Goal: Find specific page/section: Find specific page/section

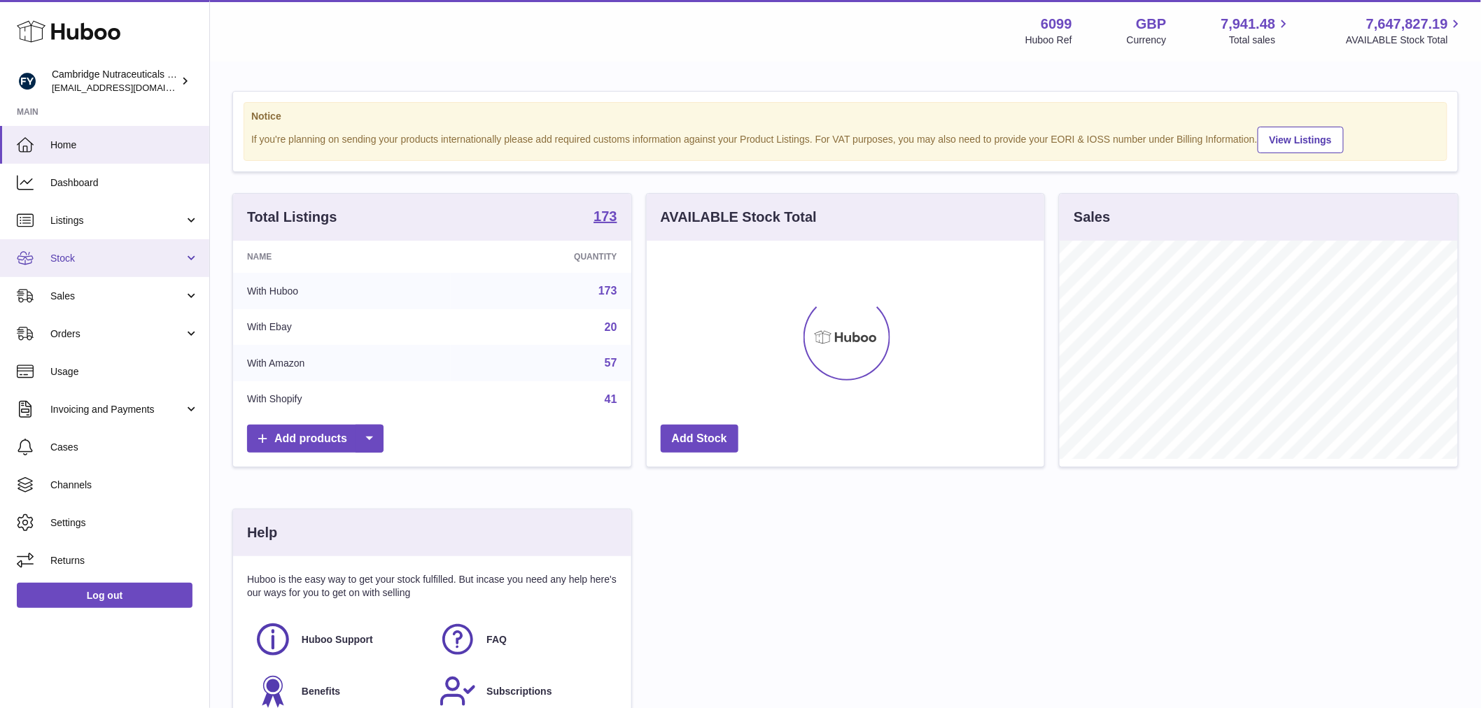
scroll to position [218, 398]
click at [76, 263] on span "Stock" at bounding box center [117, 258] width 134 height 13
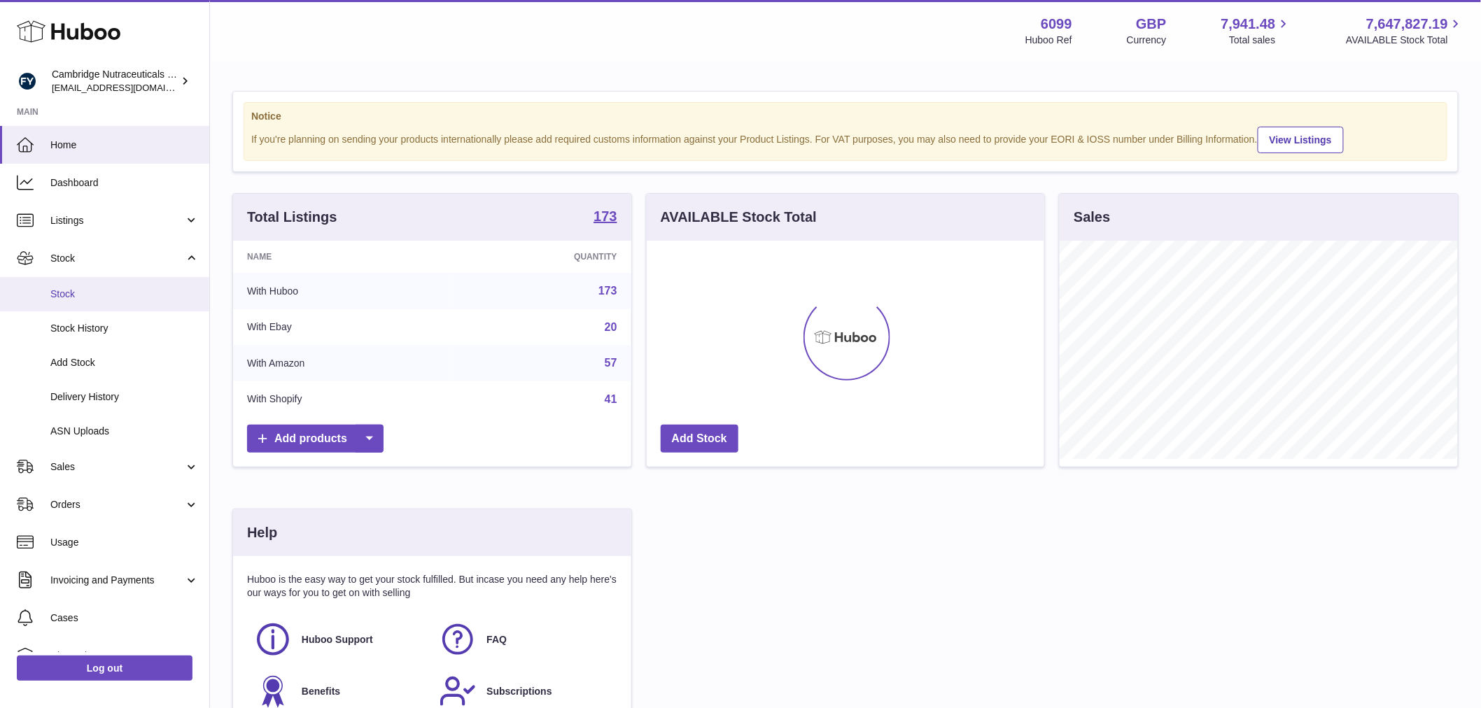
click at [85, 290] on span "Stock" at bounding box center [124, 294] width 148 height 13
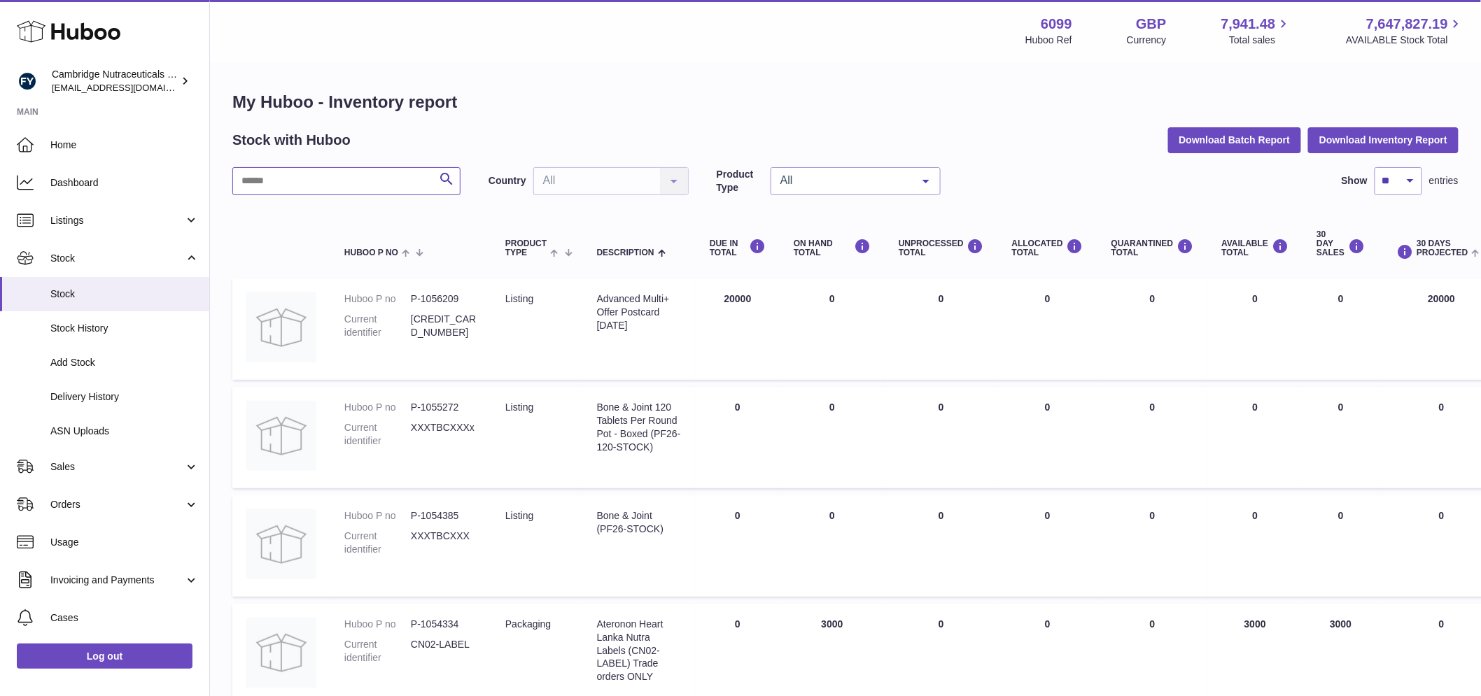
click at [308, 177] on input "text" at bounding box center [346, 181] width 228 height 28
type input "****"
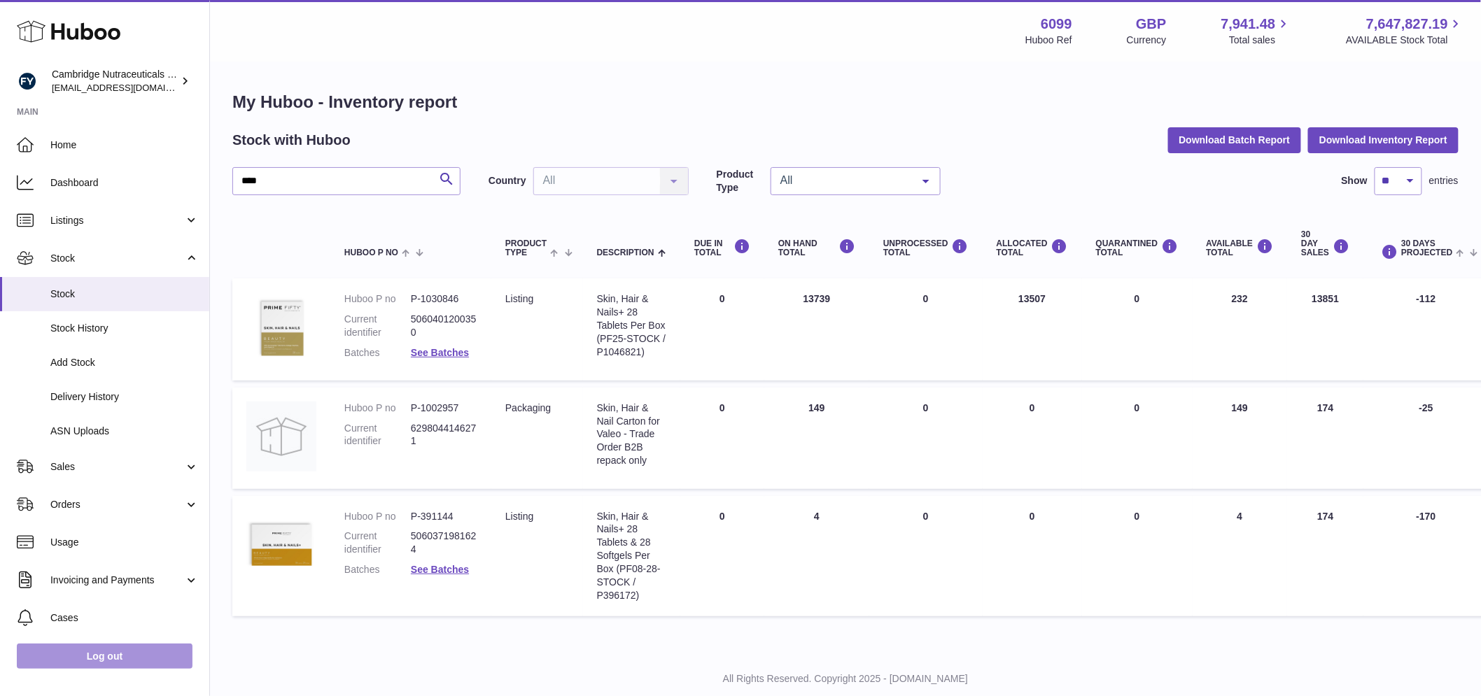
click at [142, 657] on link "Log out" at bounding box center [105, 656] width 176 height 25
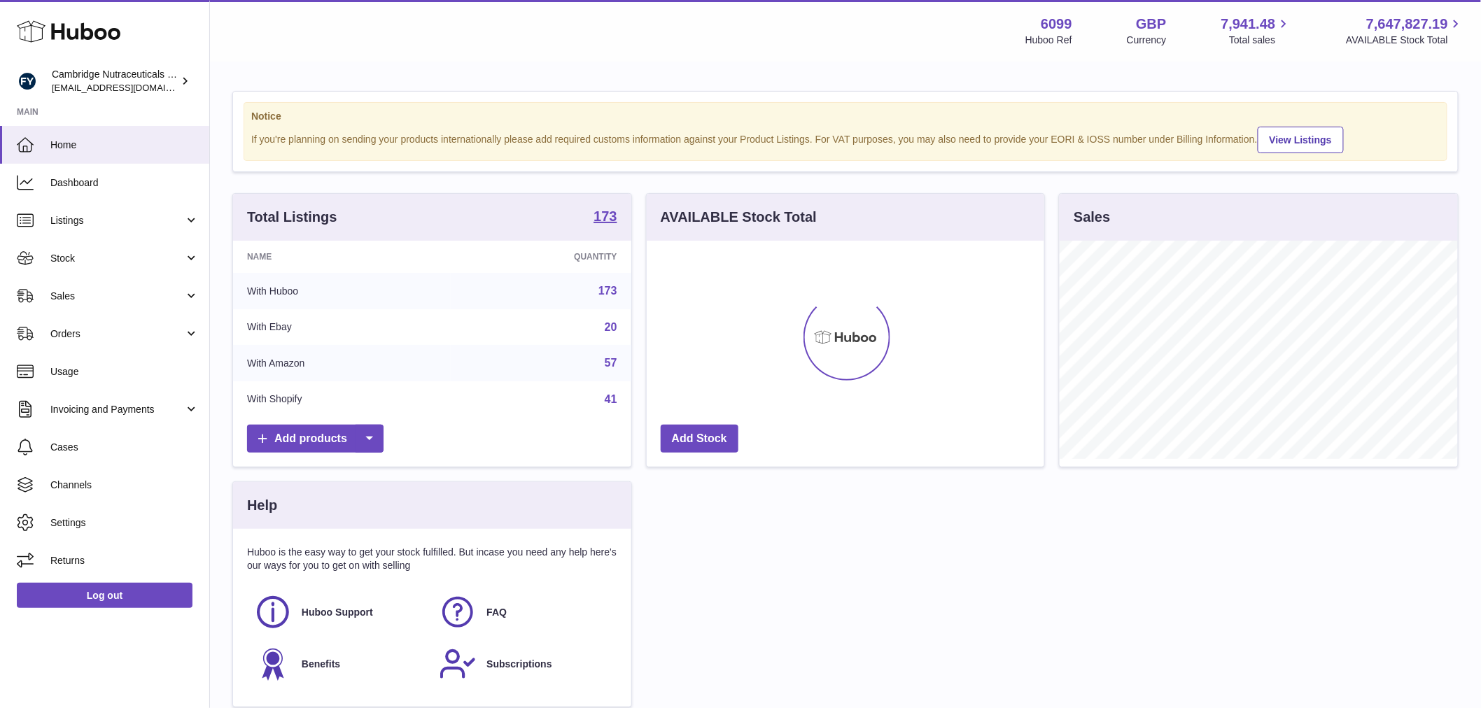
scroll to position [218, 398]
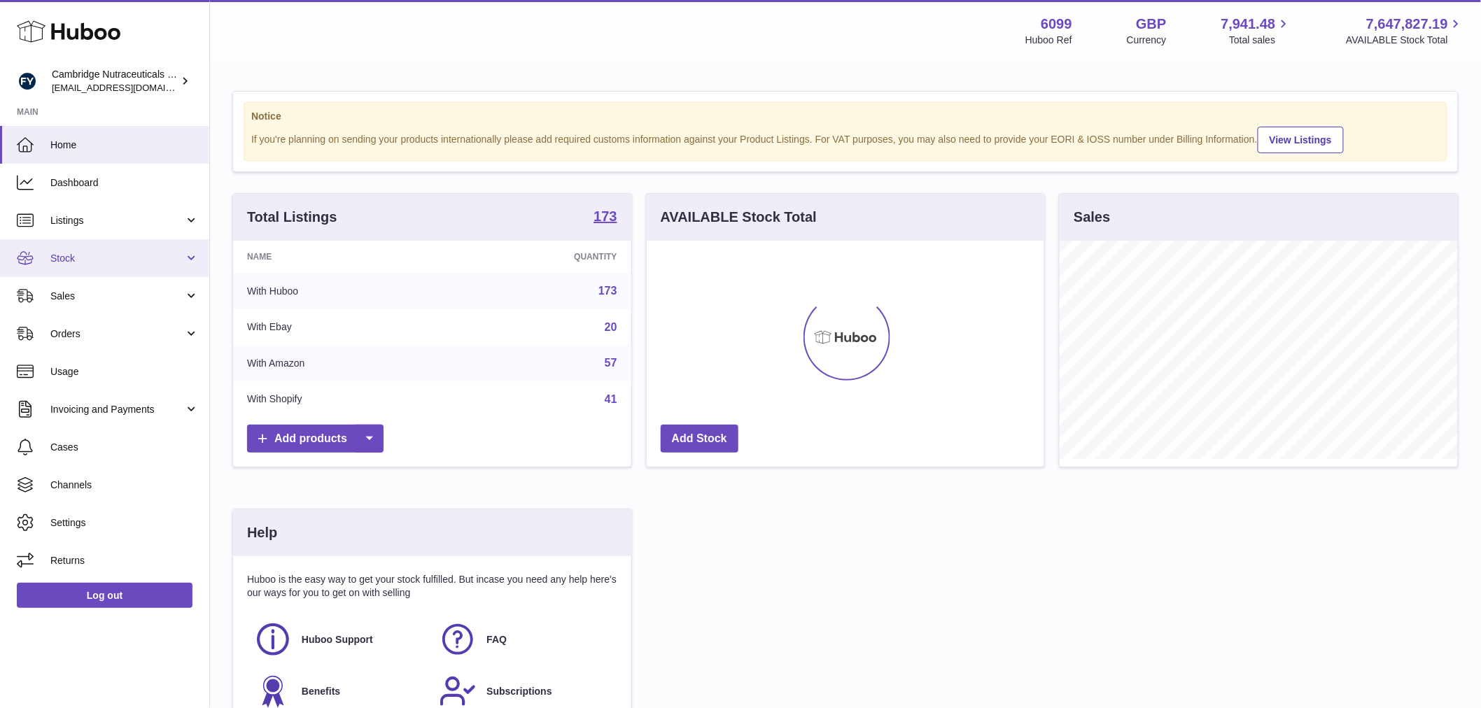
click at [80, 252] on span "Stock" at bounding box center [117, 258] width 134 height 13
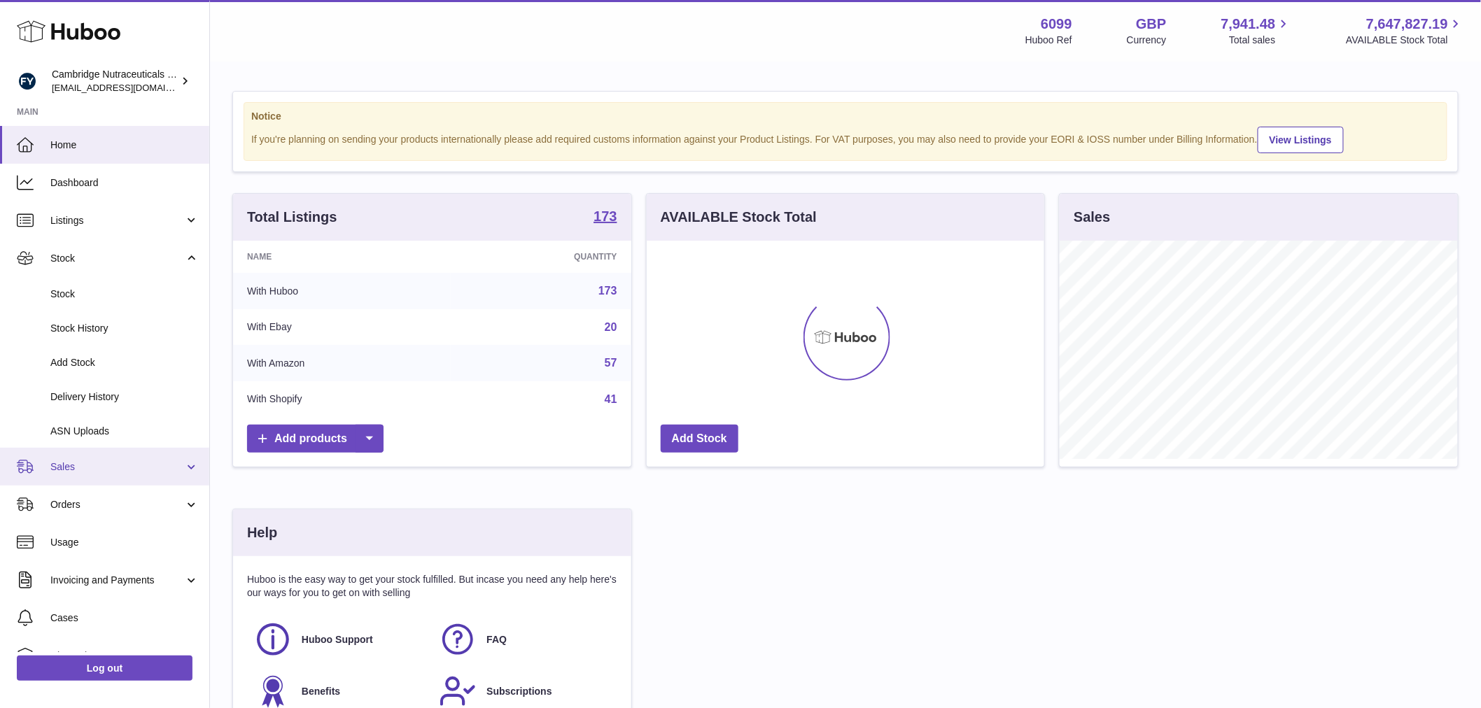
click at [110, 470] on span "Sales" at bounding box center [117, 467] width 134 height 13
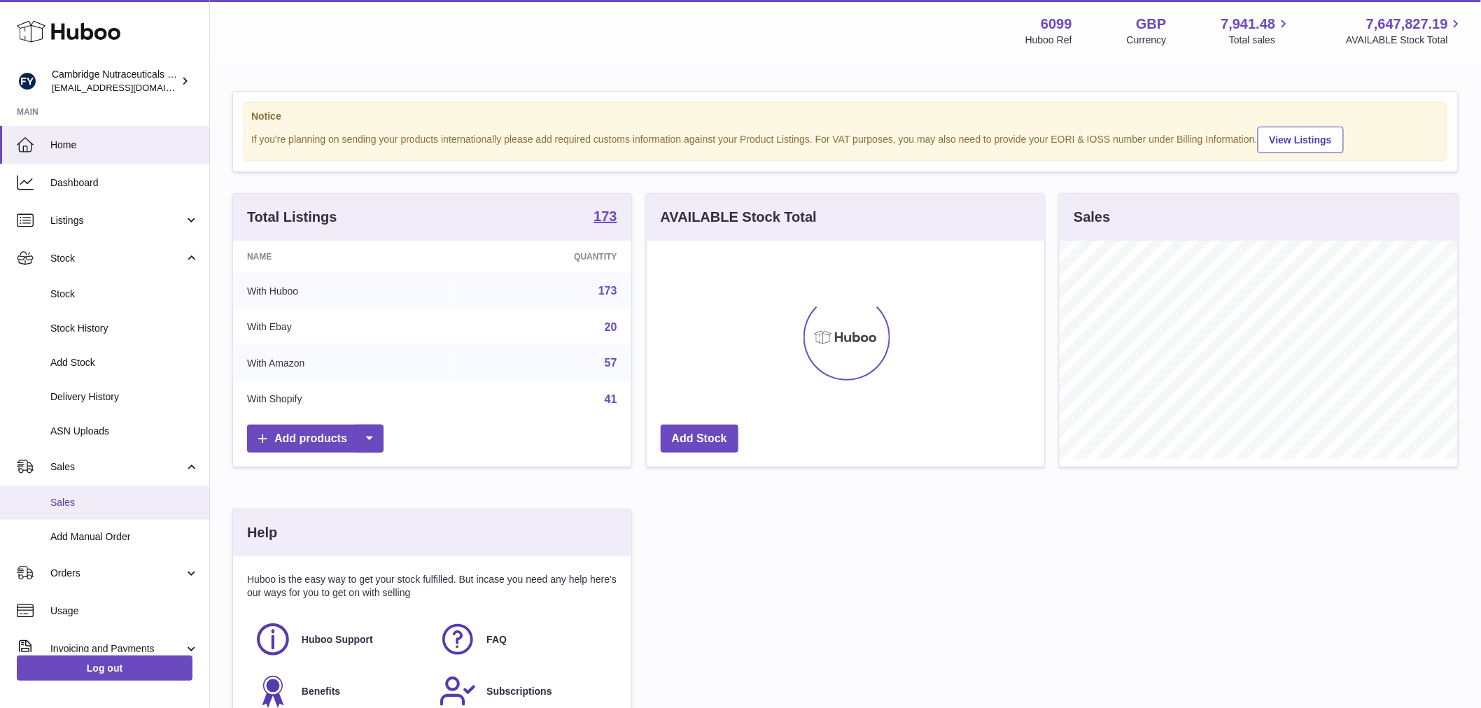
click at [106, 508] on span "Sales" at bounding box center [124, 502] width 148 height 13
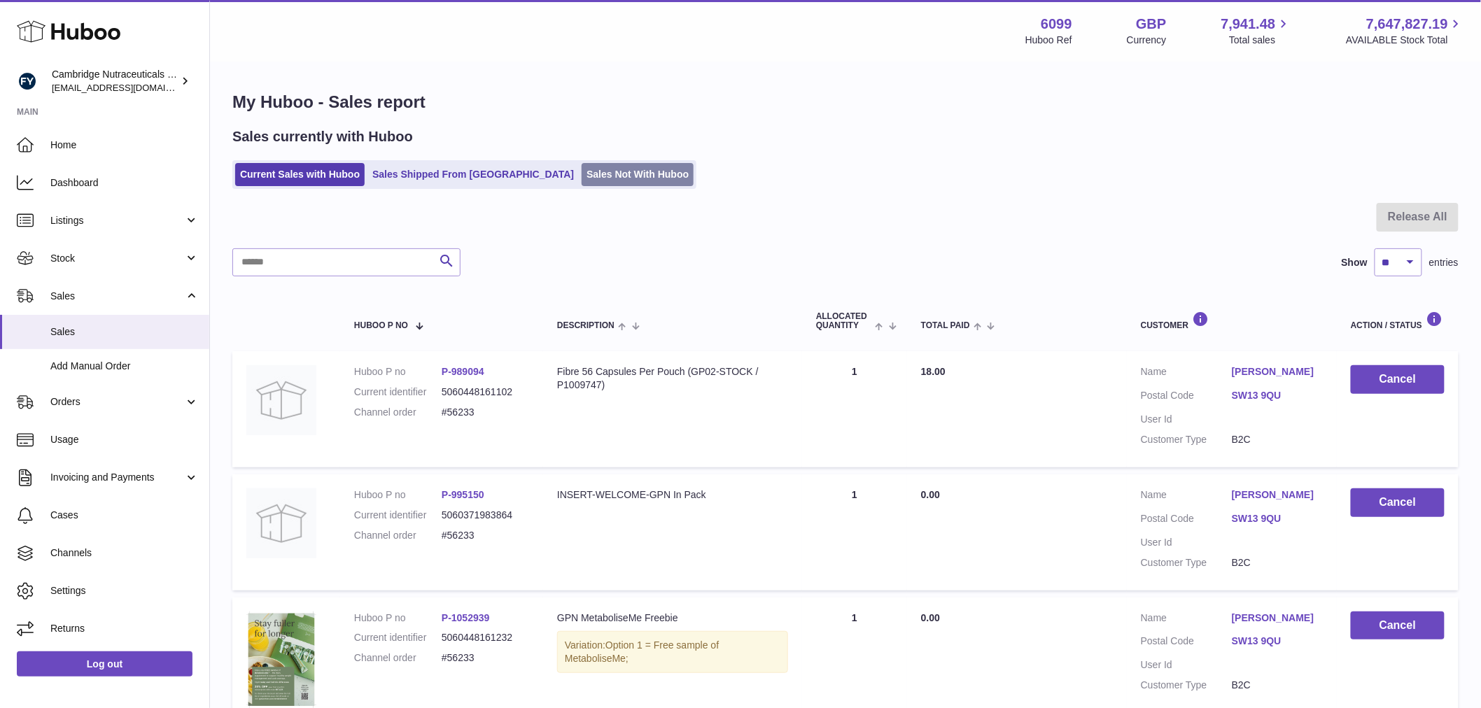
click at [582, 180] on link "Sales Not With Huboo" at bounding box center [638, 174] width 112 height 23
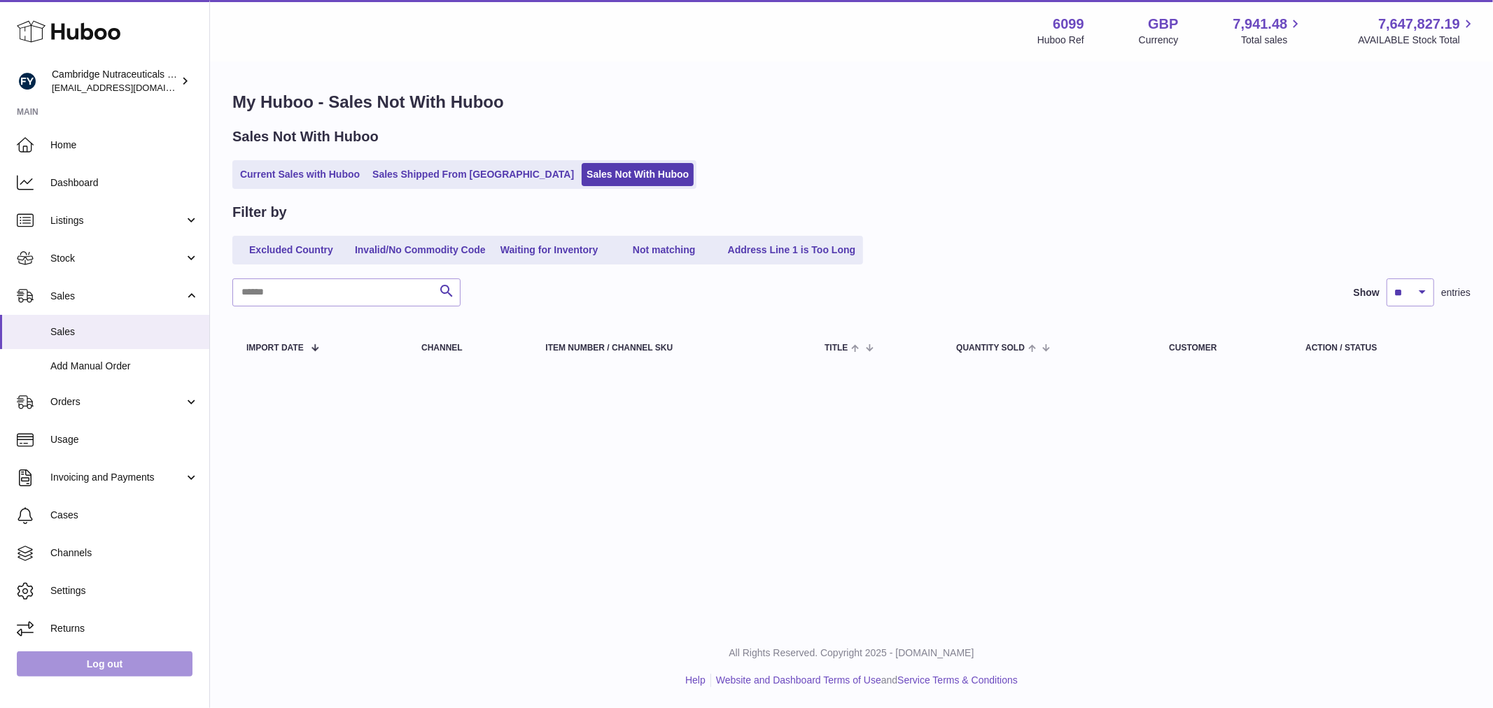
click at [116, 668] on link "Log out" at bounding box center [105, 664] width 176 height 25
